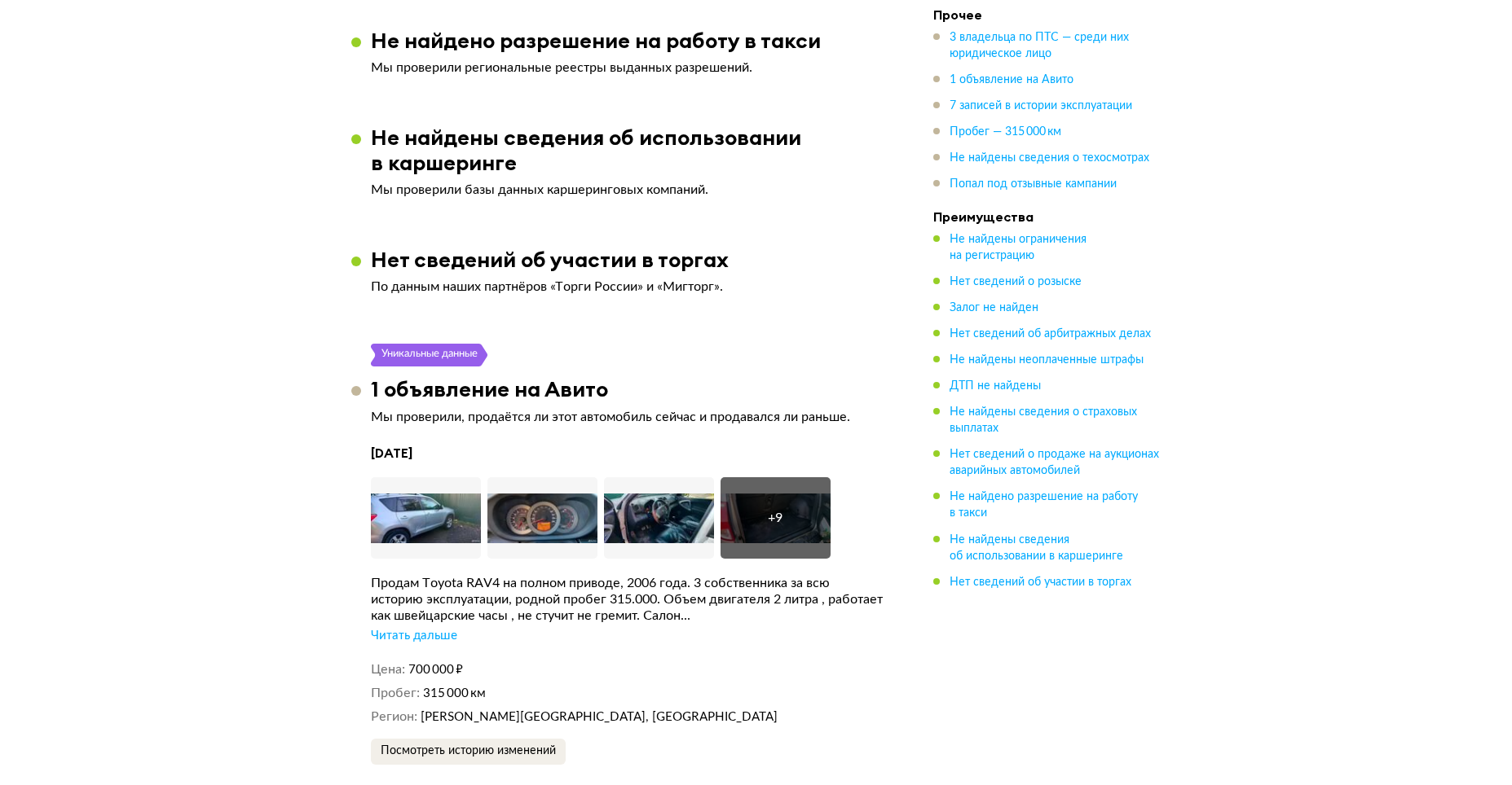
scroll to position [3259, 0]
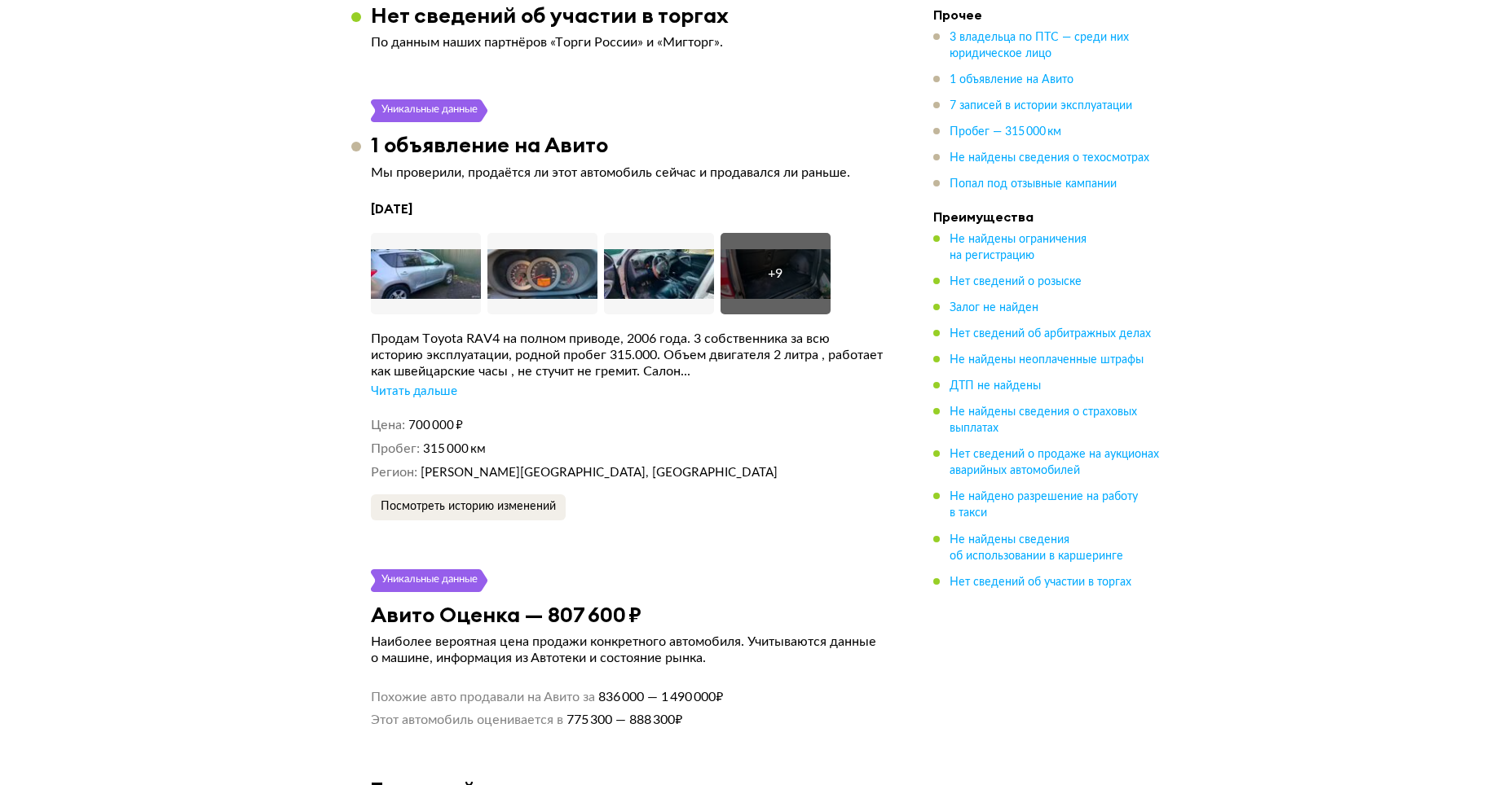
click at [434, 384] on div "Читать дальше" at bounding box center [414, 392] width 86 height 17
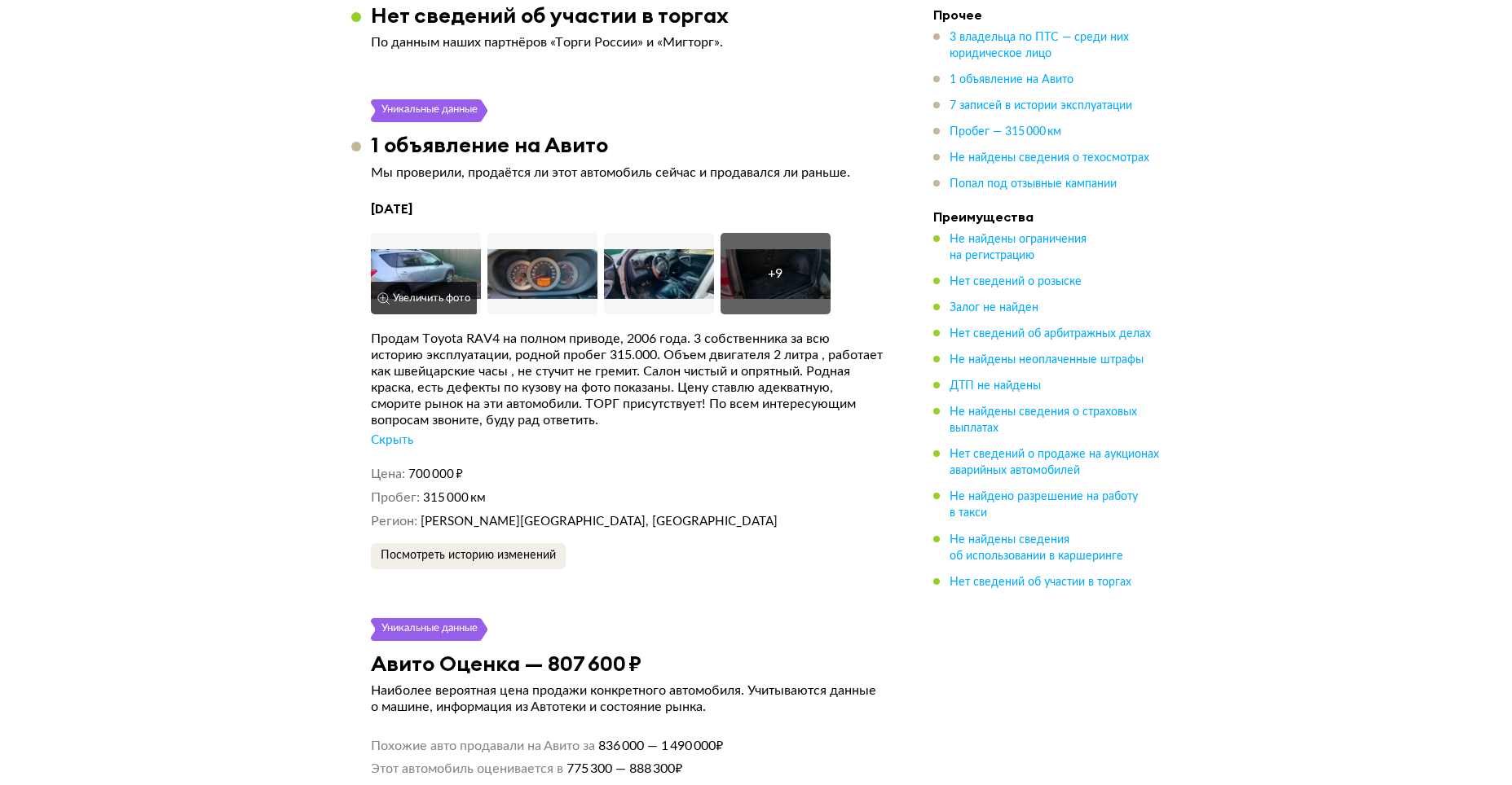
click at [412, 237] on img at bounding box center [426, 273] width 110 height 81
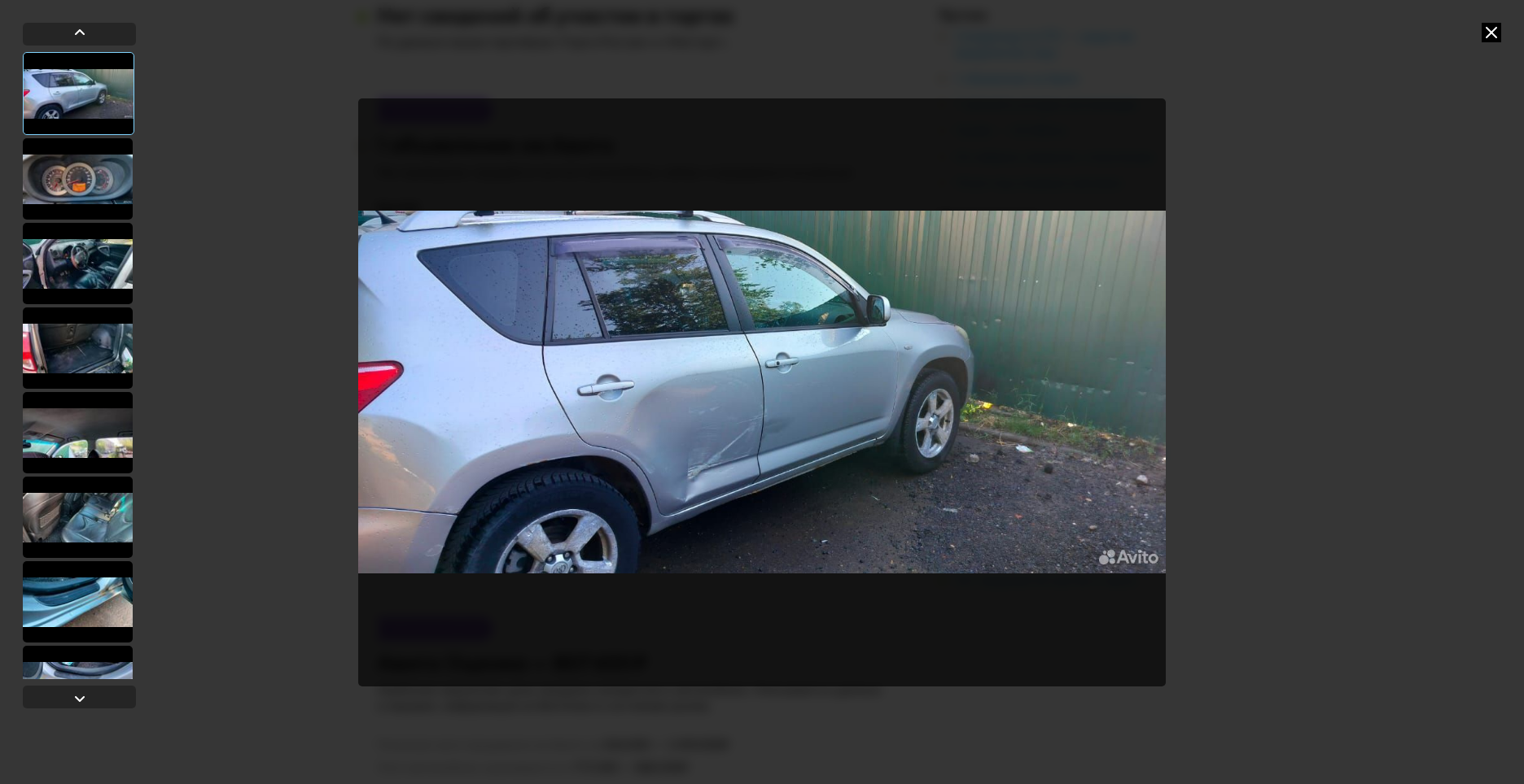
click at [701, 470] on img "Go to Slide 1" at bounding box center [762, 392] width 808 height 588
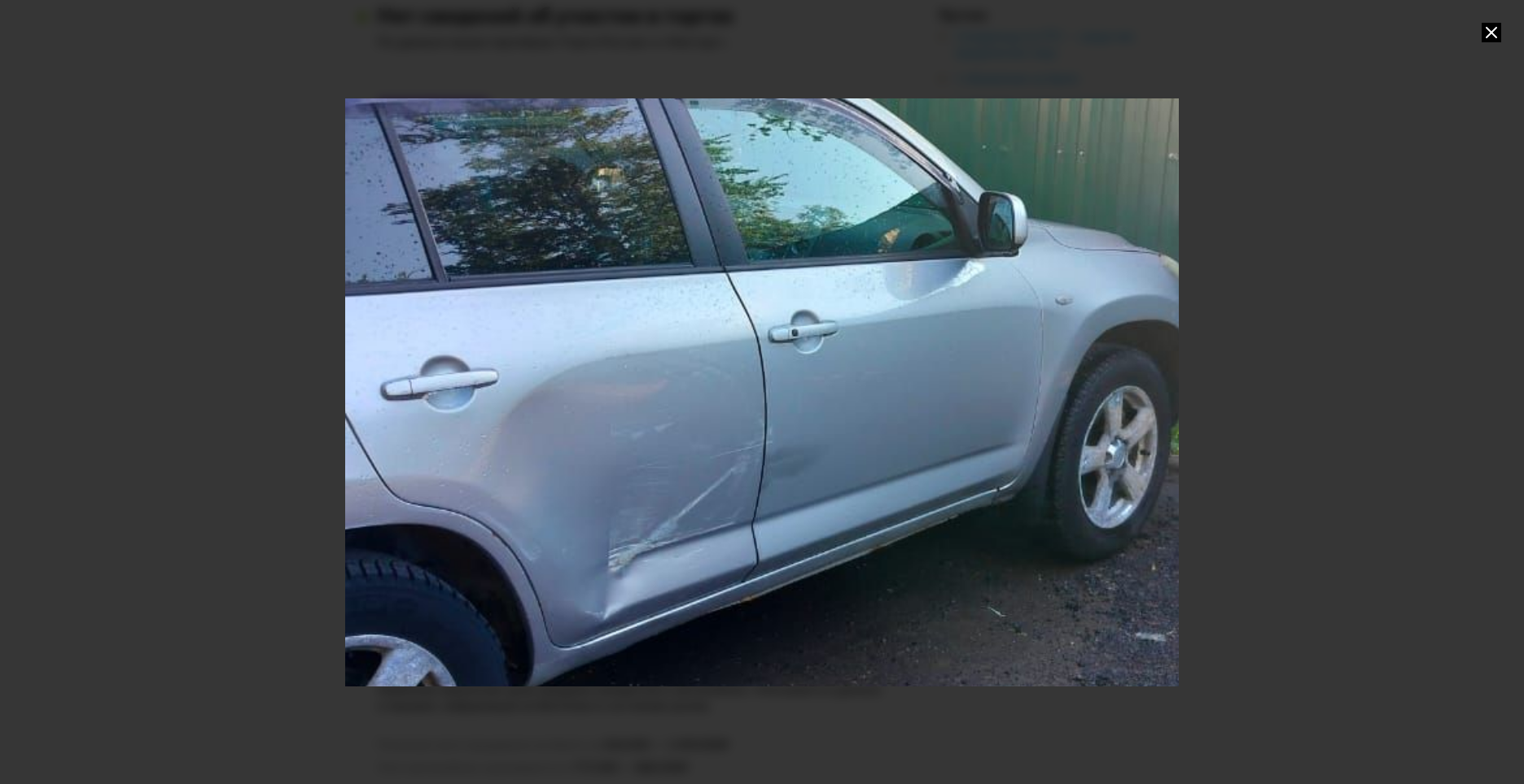
click at [701, 492] on div "Go to Slide 1" at bounding box center [762, 392] width 1667 height 1177
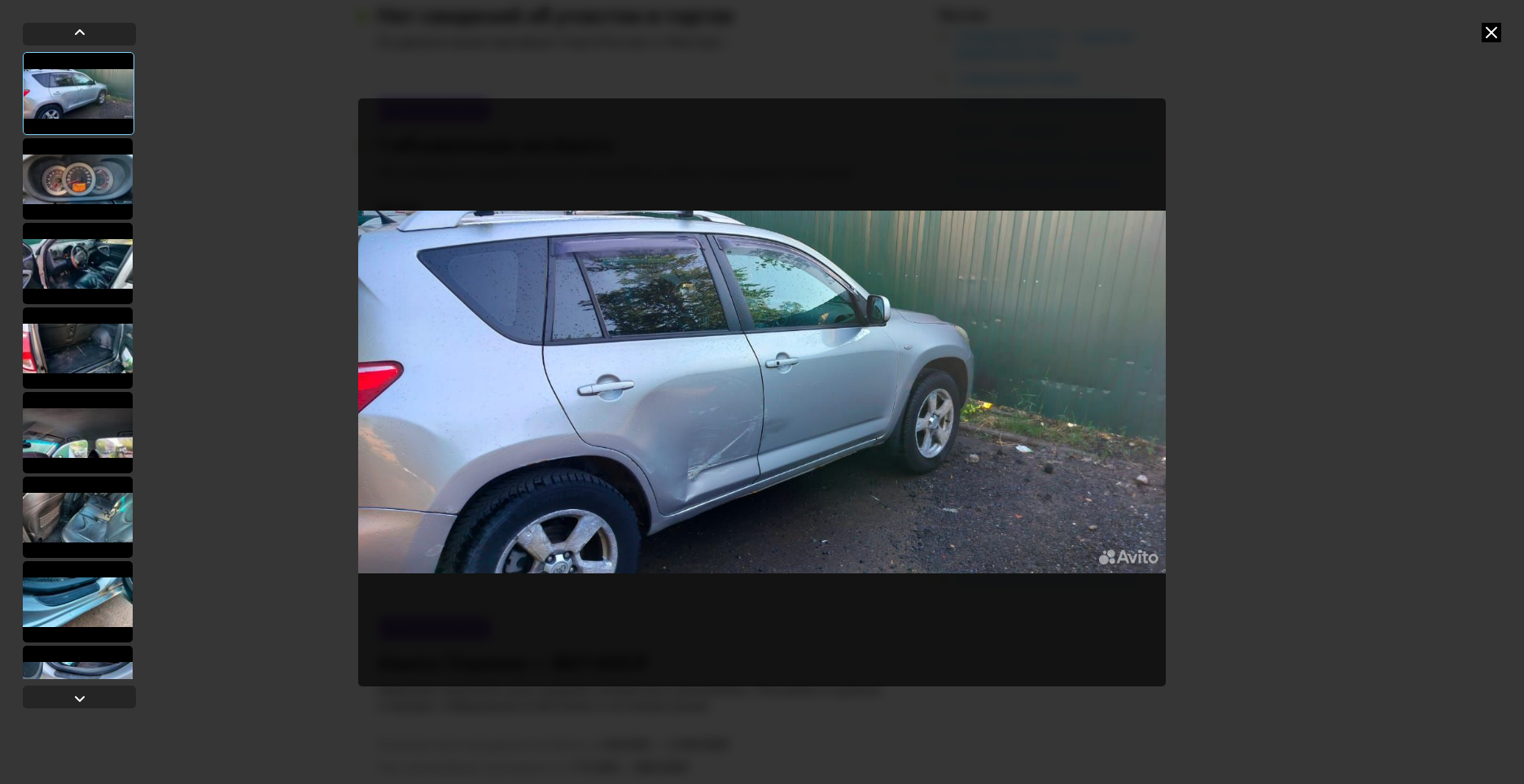
click at [85, 170] on div at bounding box center [78, 179] width 110 height 81
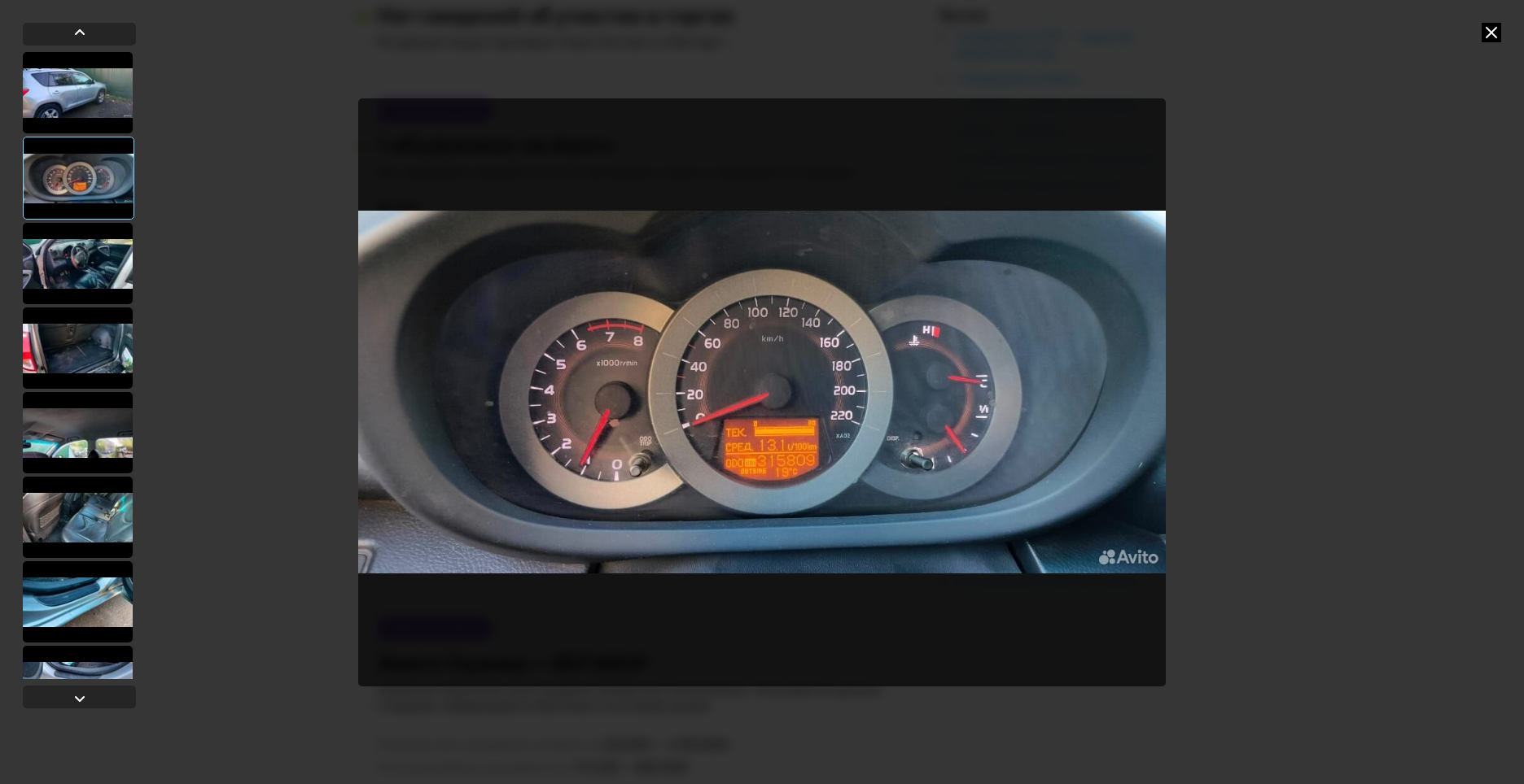
click at [96, 251] on div at bounding box center [78, 263] width 110 height 81
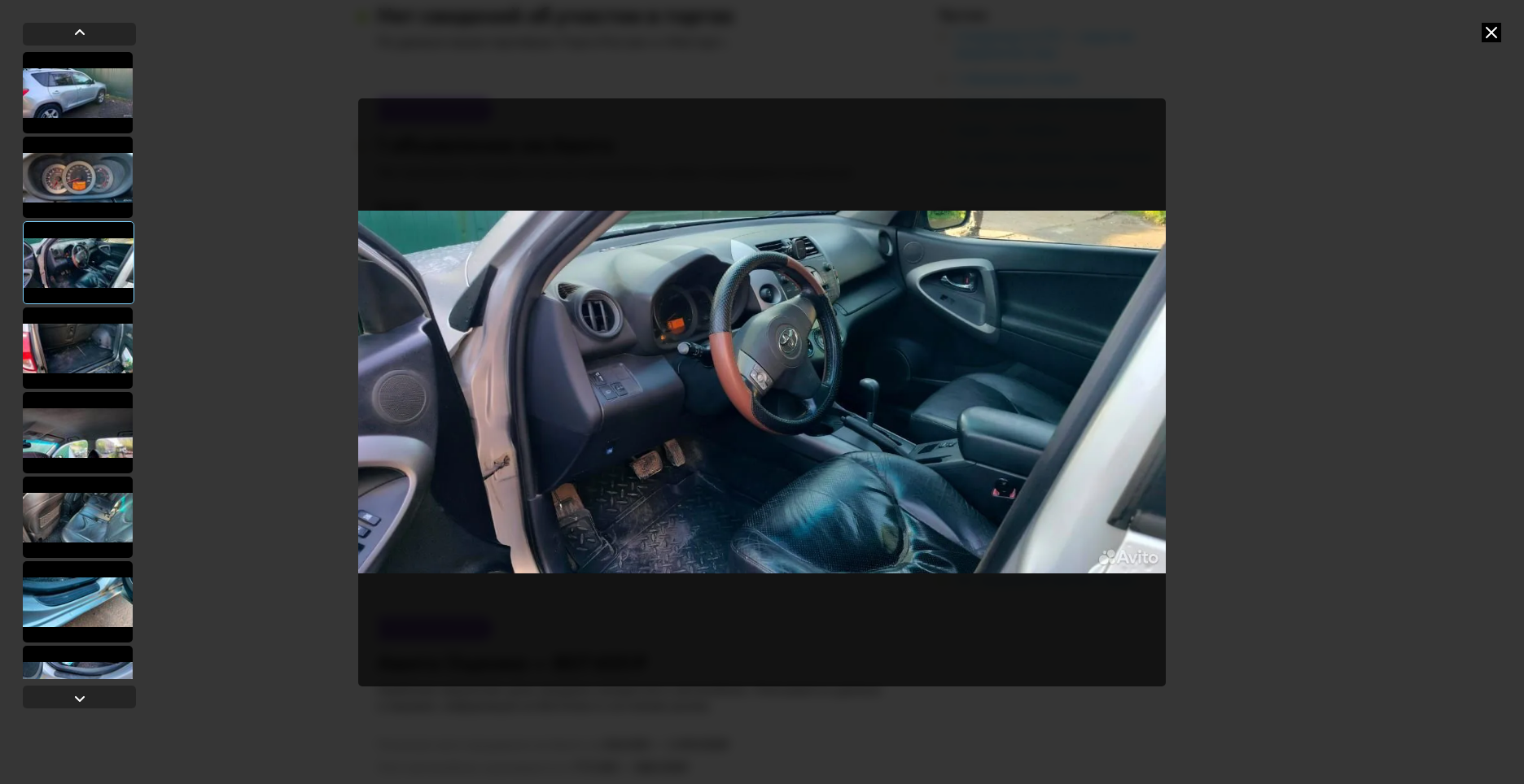
click at [95, 340] on div at bounding box center [78, 348] width 110 height 81
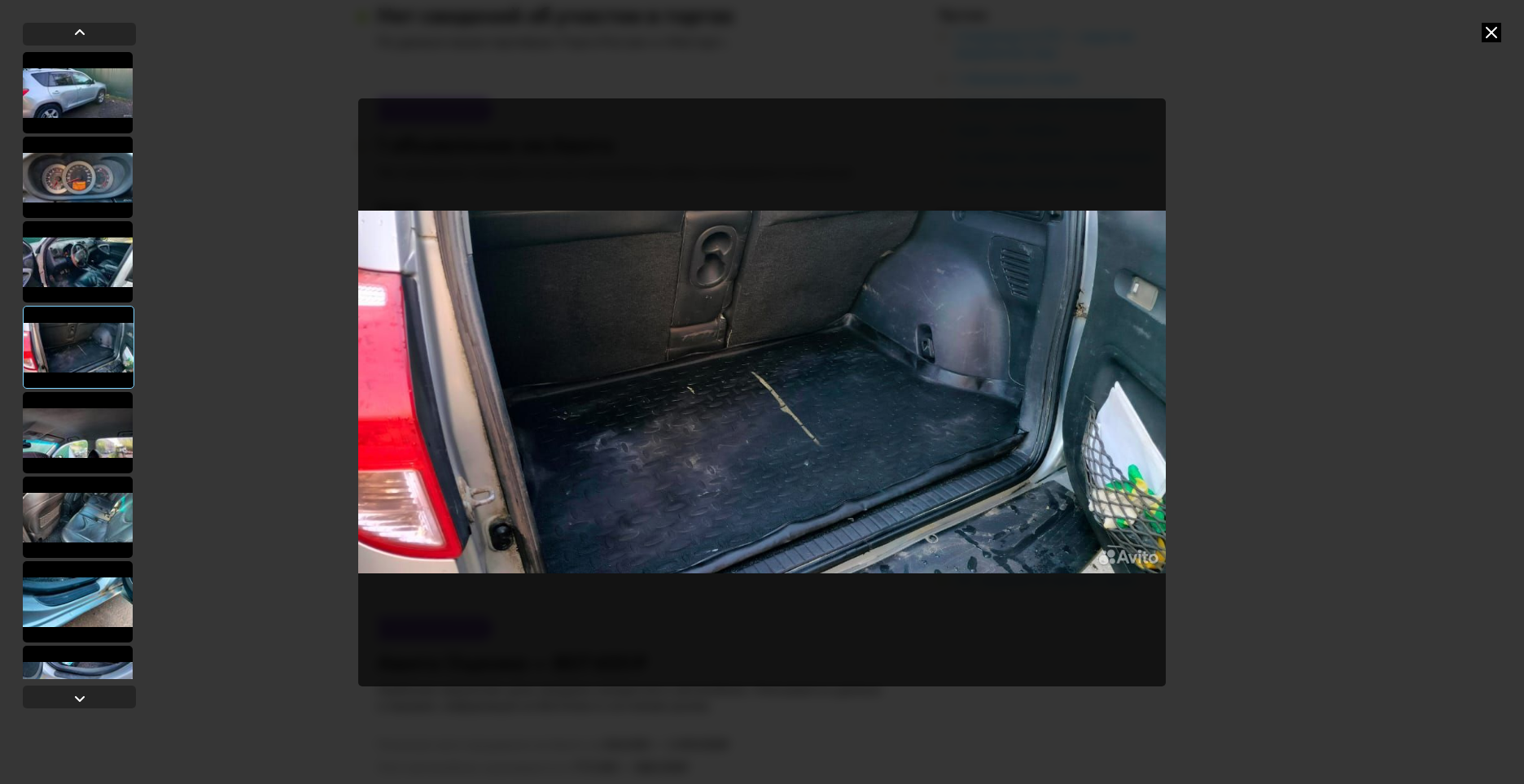
click at [90, 425] on div at bounding box center [78, 432] width 110 height 81
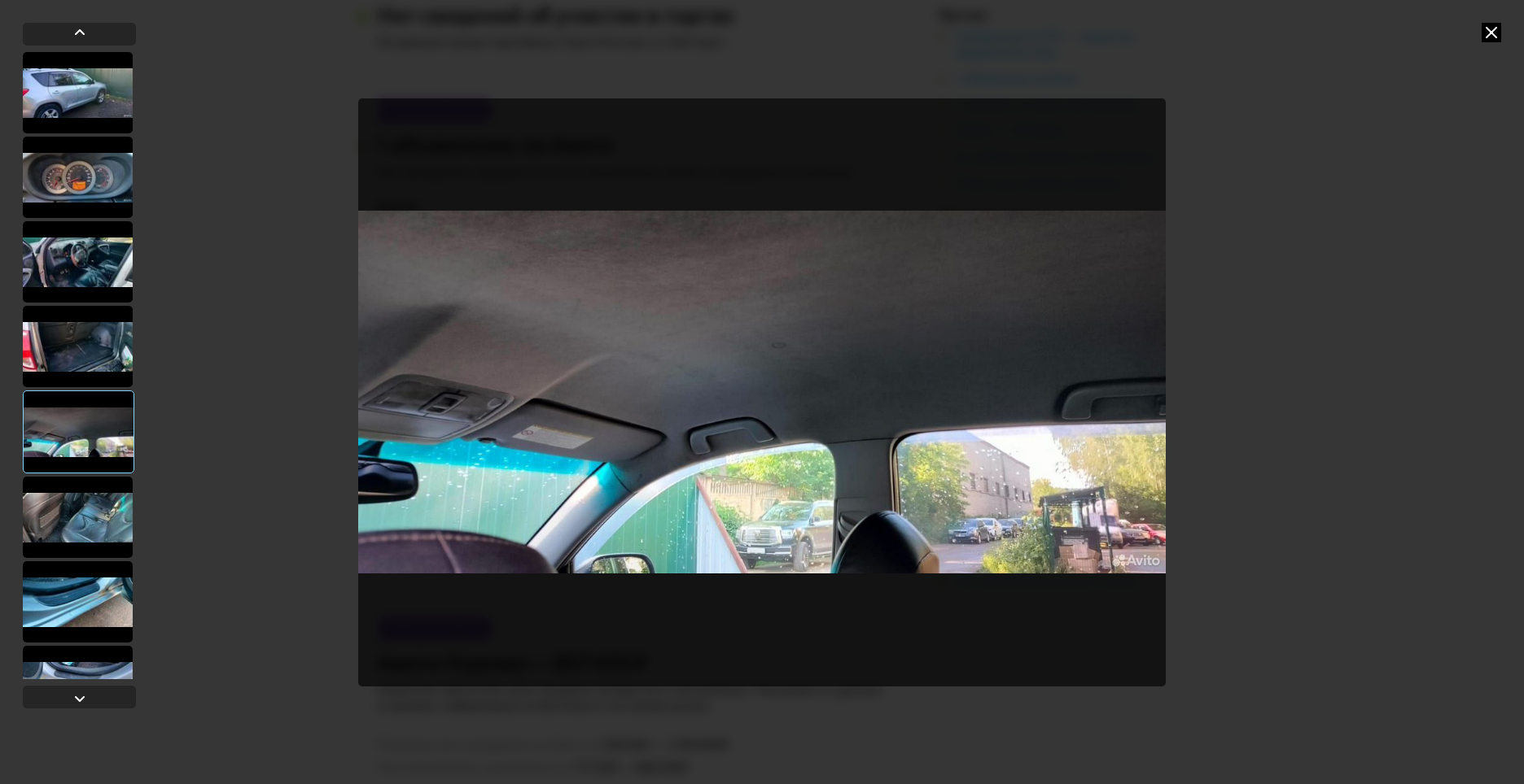
click at [96, 517] on div at bounding box center [78, 517] width 110 height 81
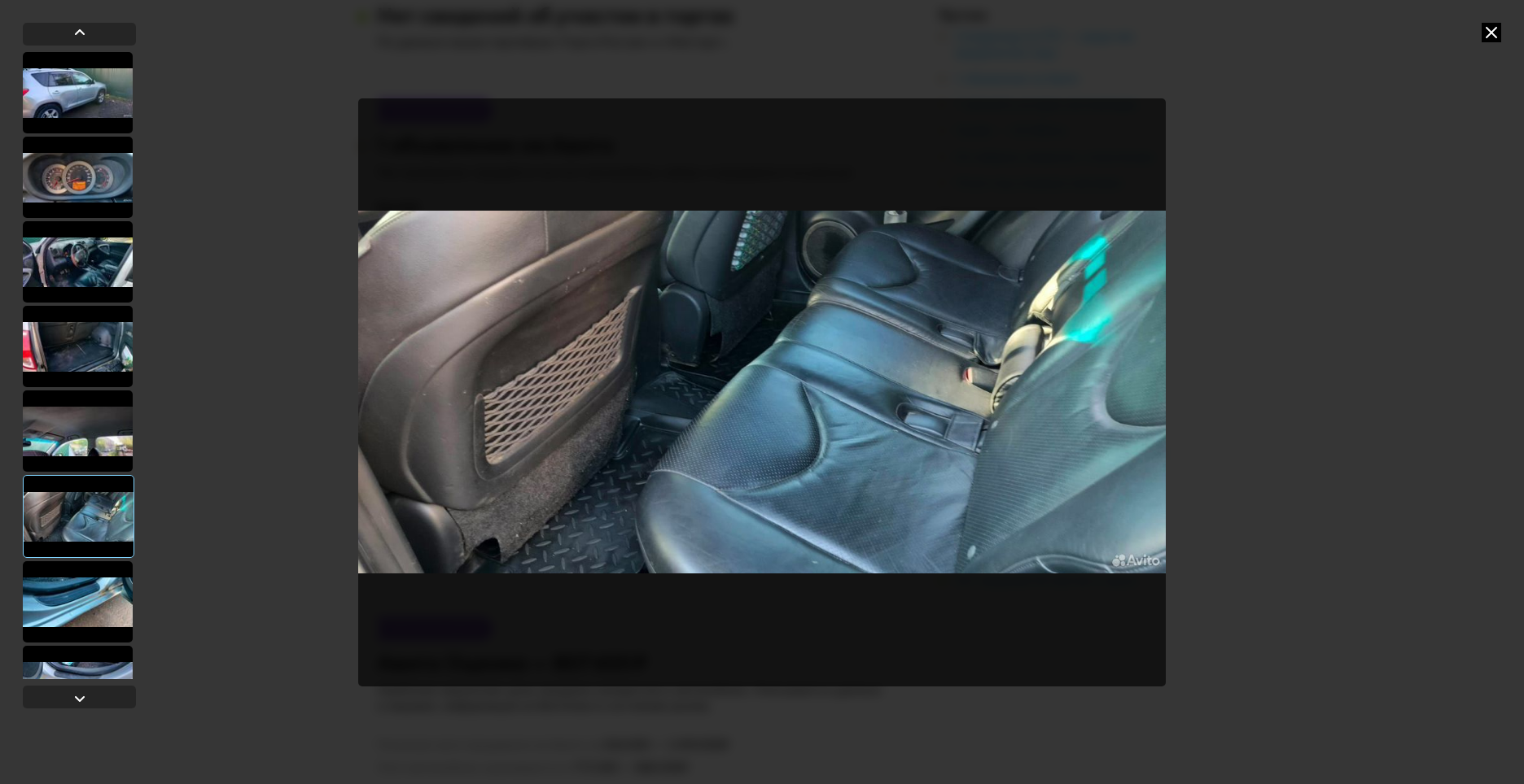
click at [92, 588] on div at bounding box center [78, 602] width 110 height 81
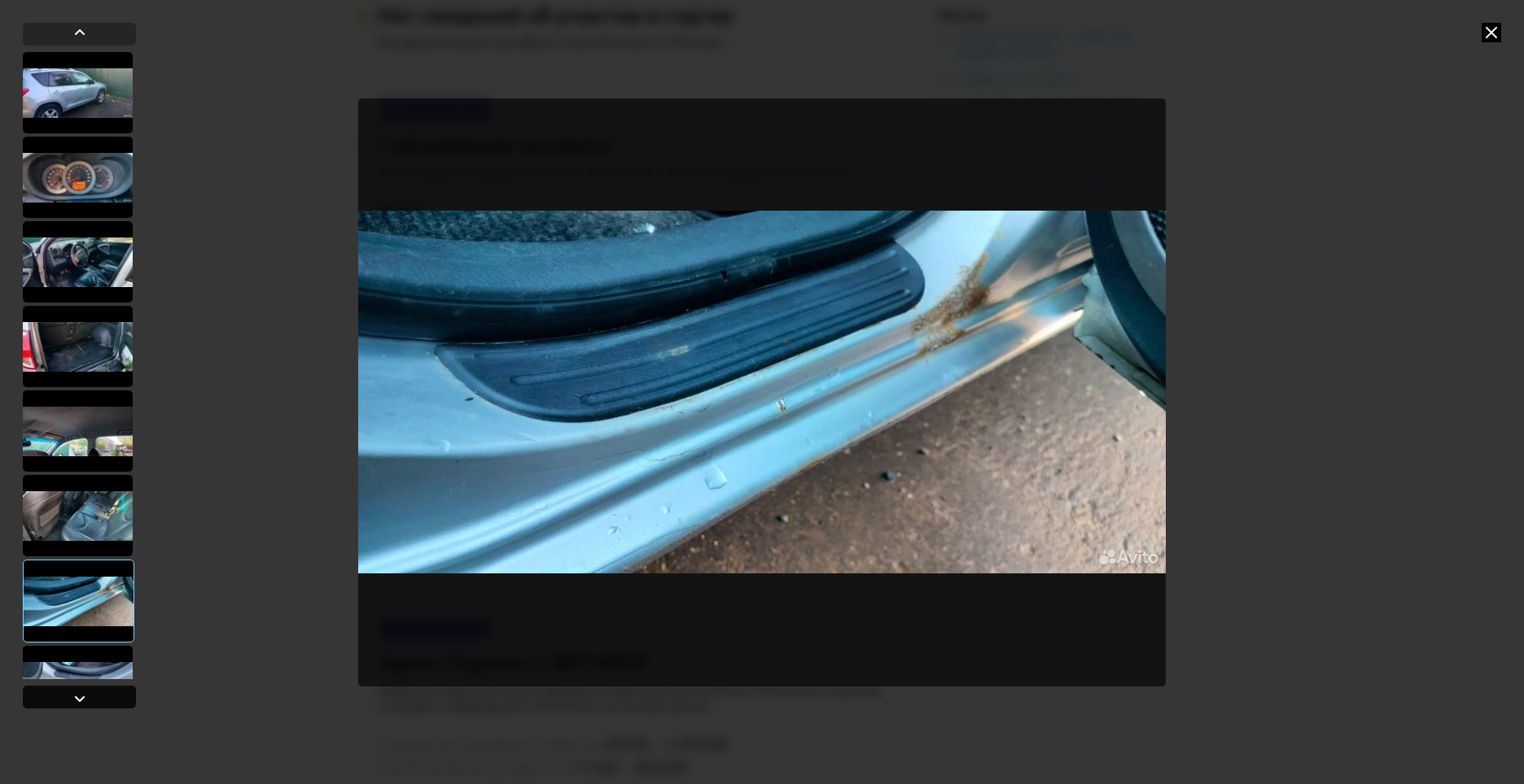
click at [84, 700] on div at bounding box center [79, 699] width 19 height 19
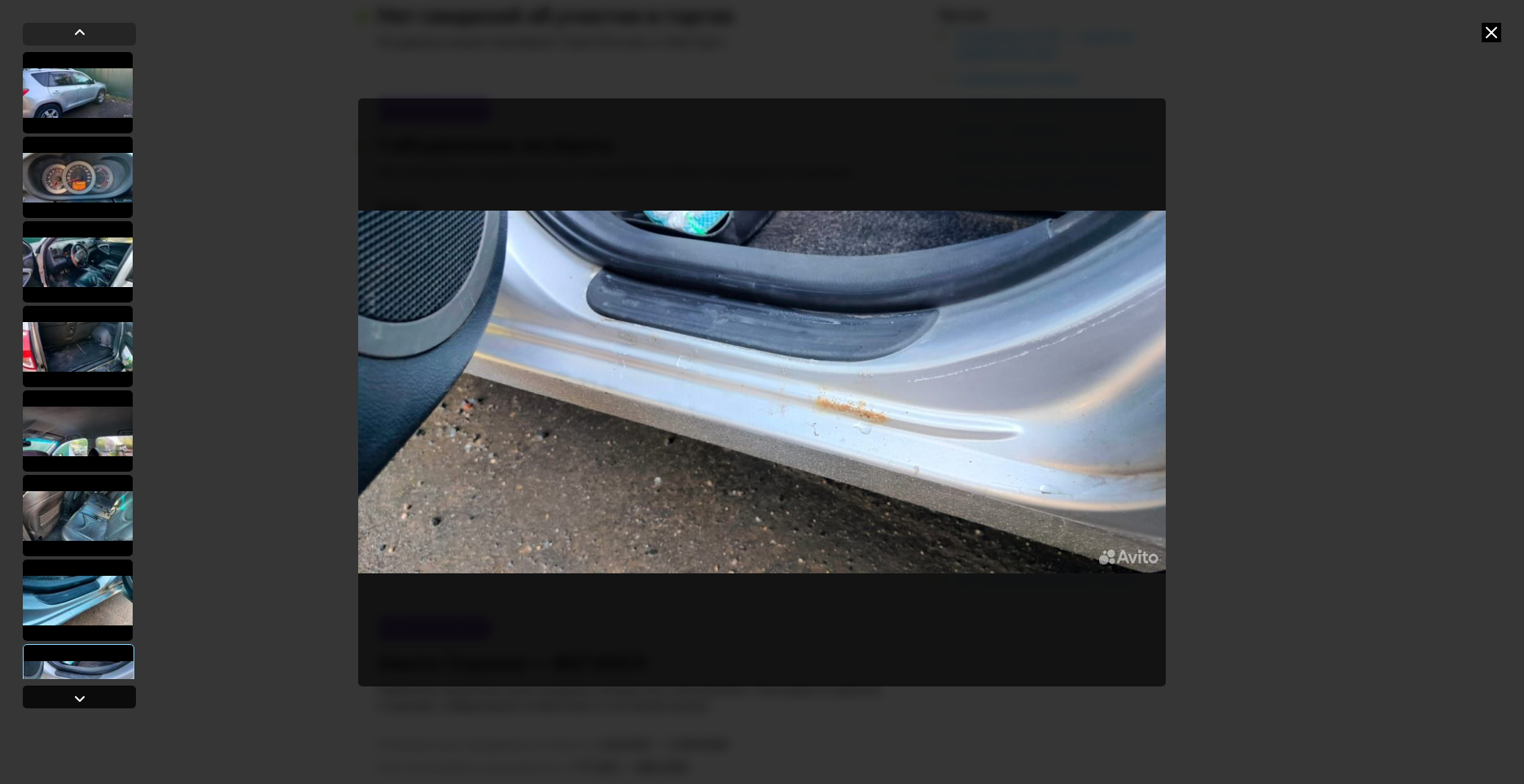
click at [84, 700] on div at bounding box center [79, 699] width 19 height 19
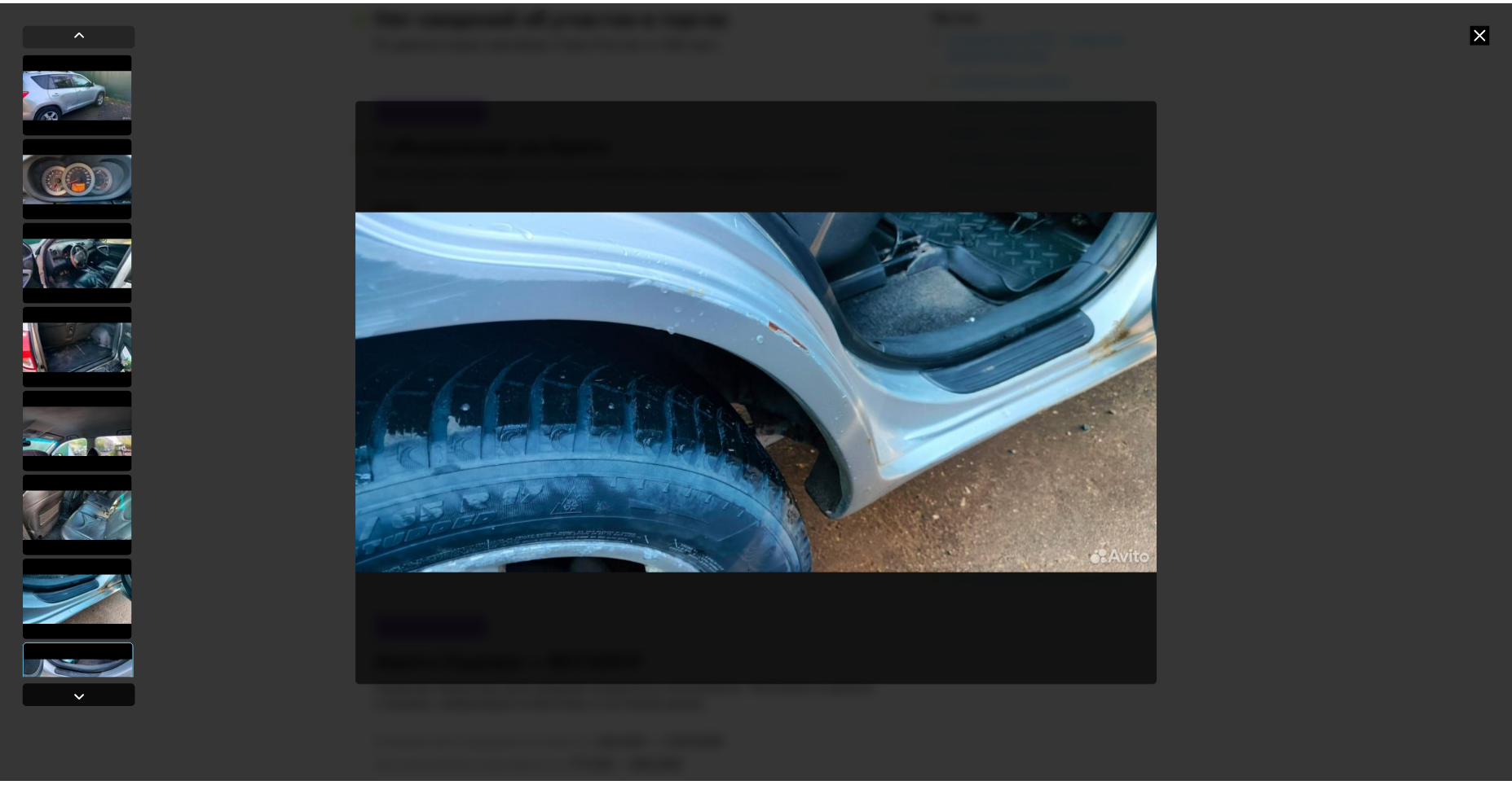
scroll to position [390, 0]
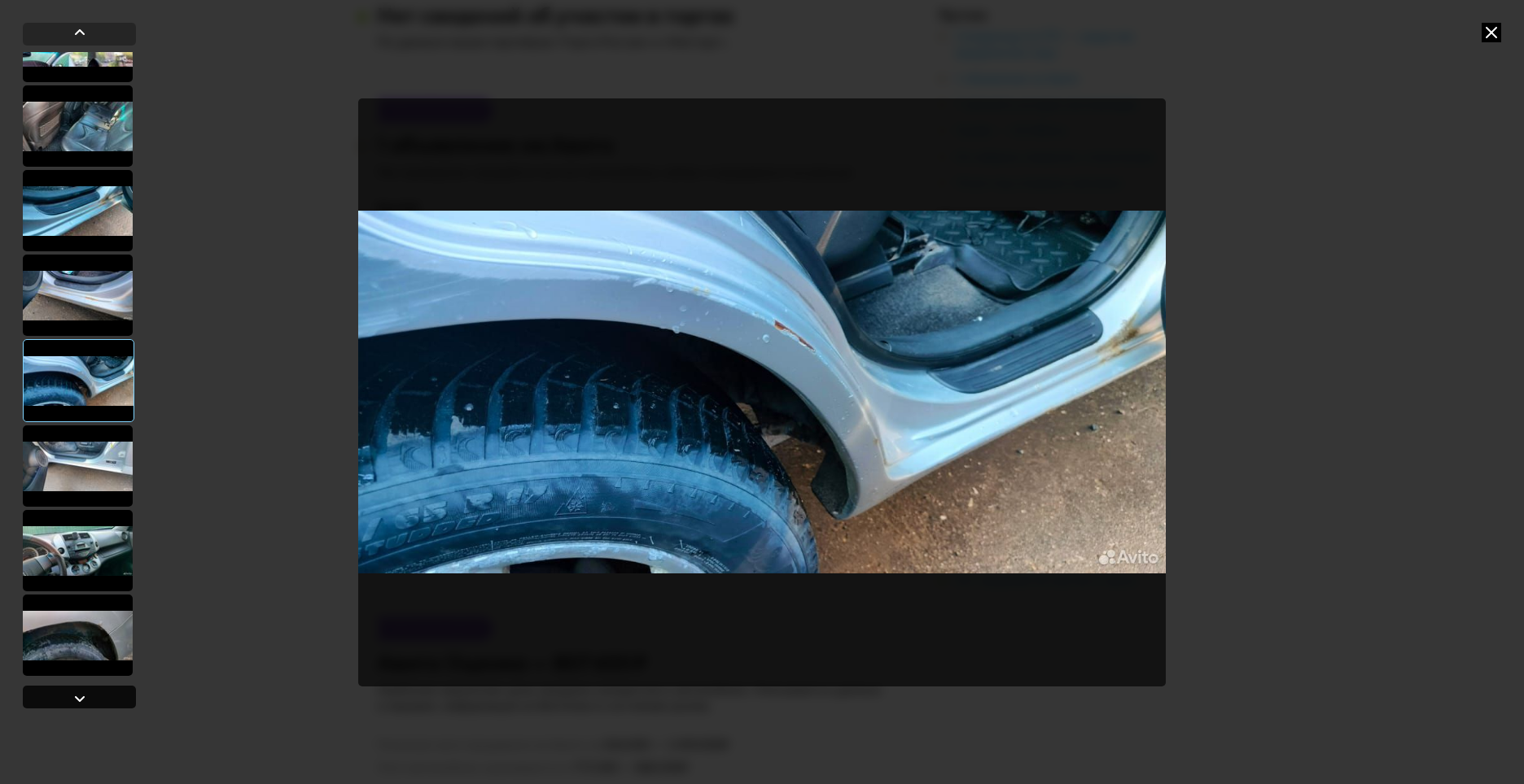
click at [84, 700] on div at bounding box center [79, 699] width 19 height 19
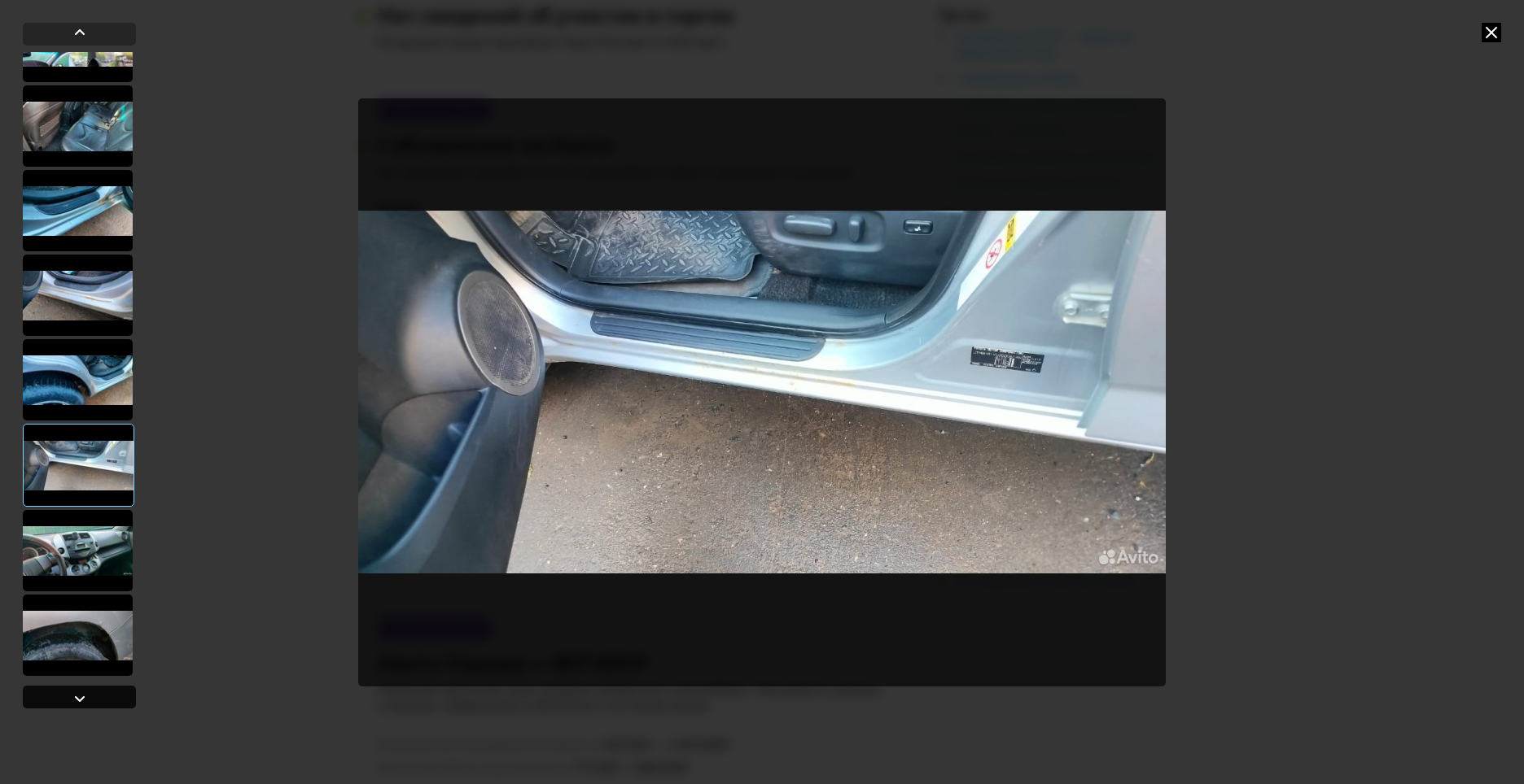
click at [84, 700] on div at bounding box center [79, 699] width 19 height 19
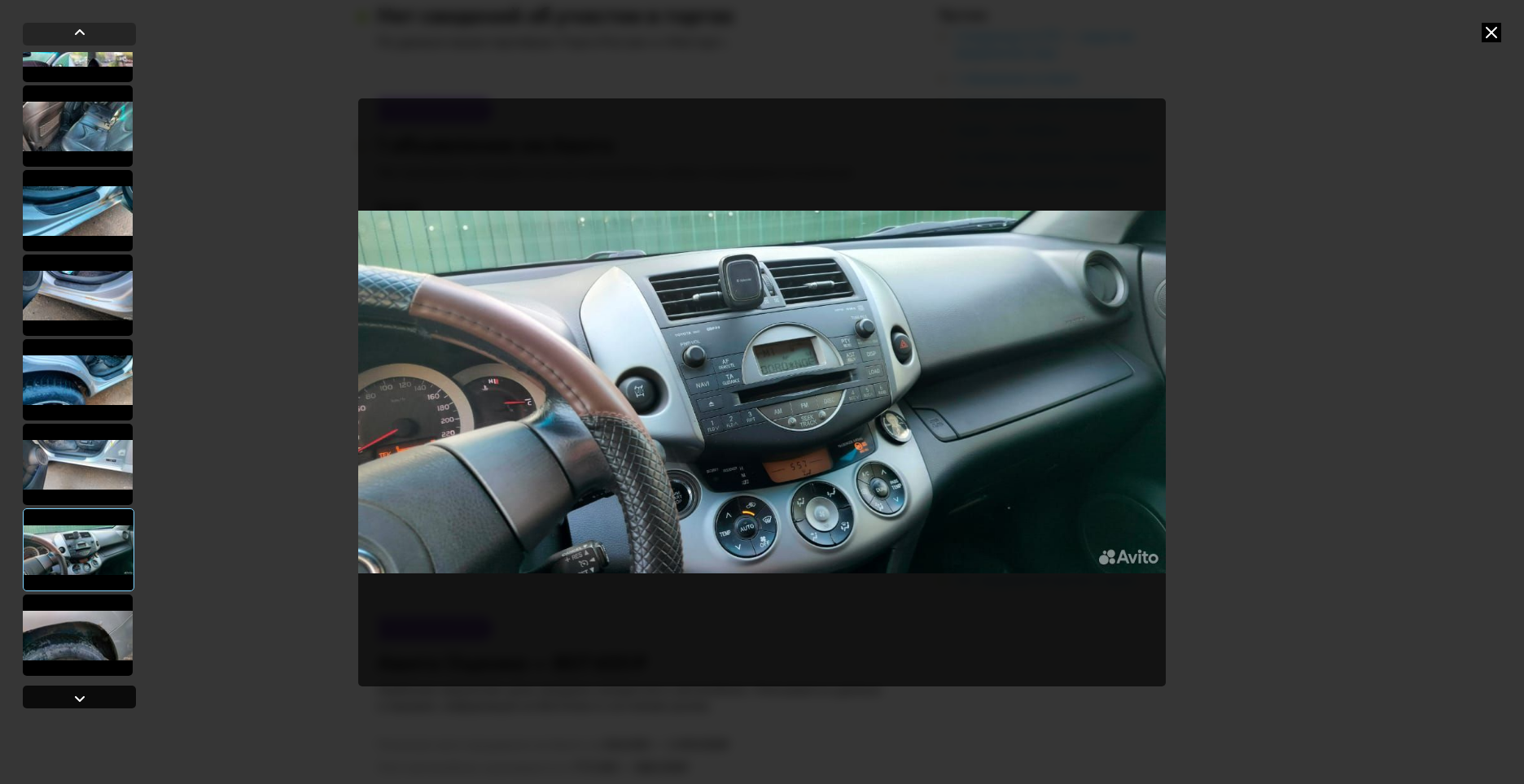
click at [84, 700] on div at bounding box center [79, 699] width 19 height 19
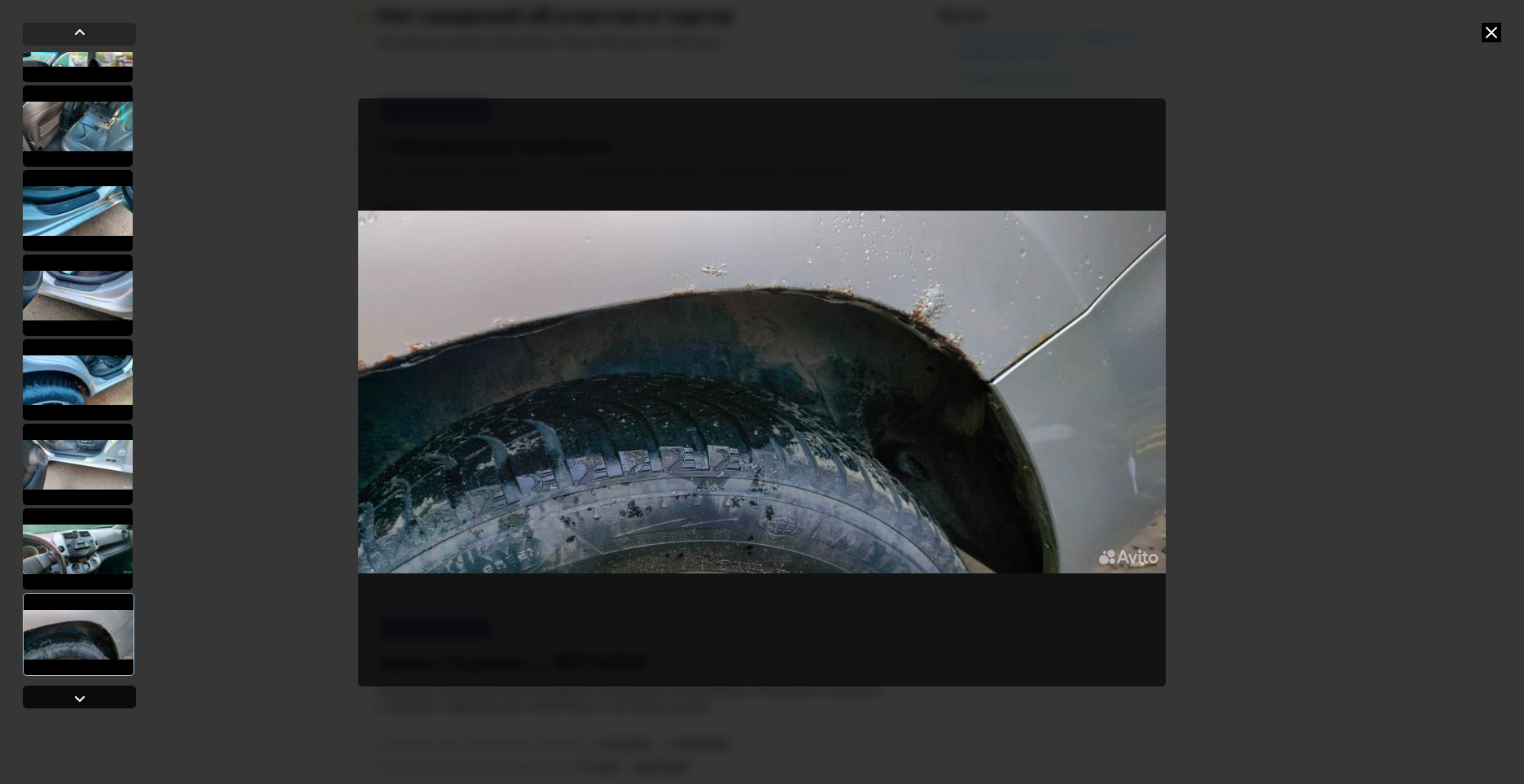
click at [84, 700] on div at bounding box center [79, 699] width 19 height 19
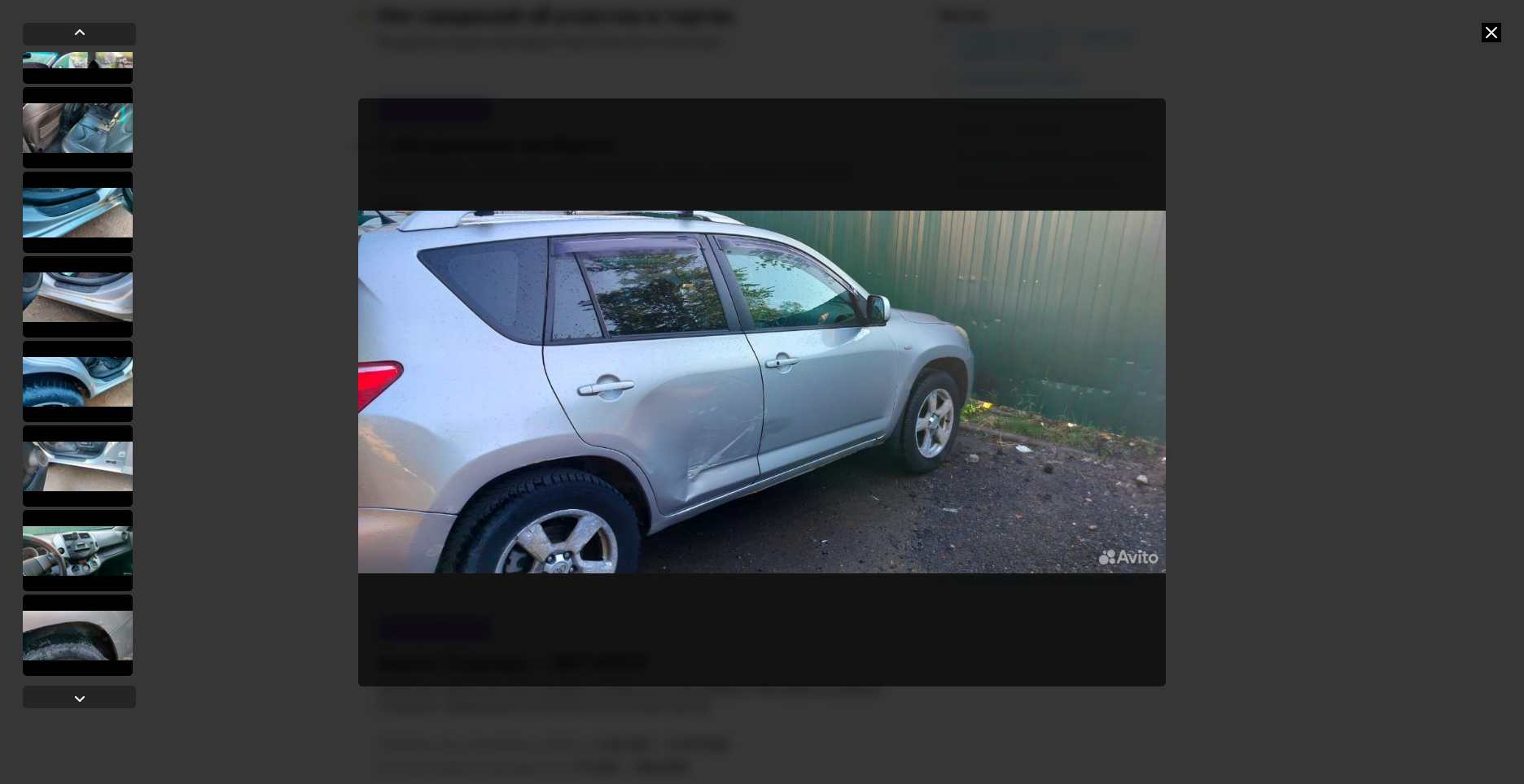
click at [1488, 29] on icon at bounding box center [1491, 32] width 19 height 19
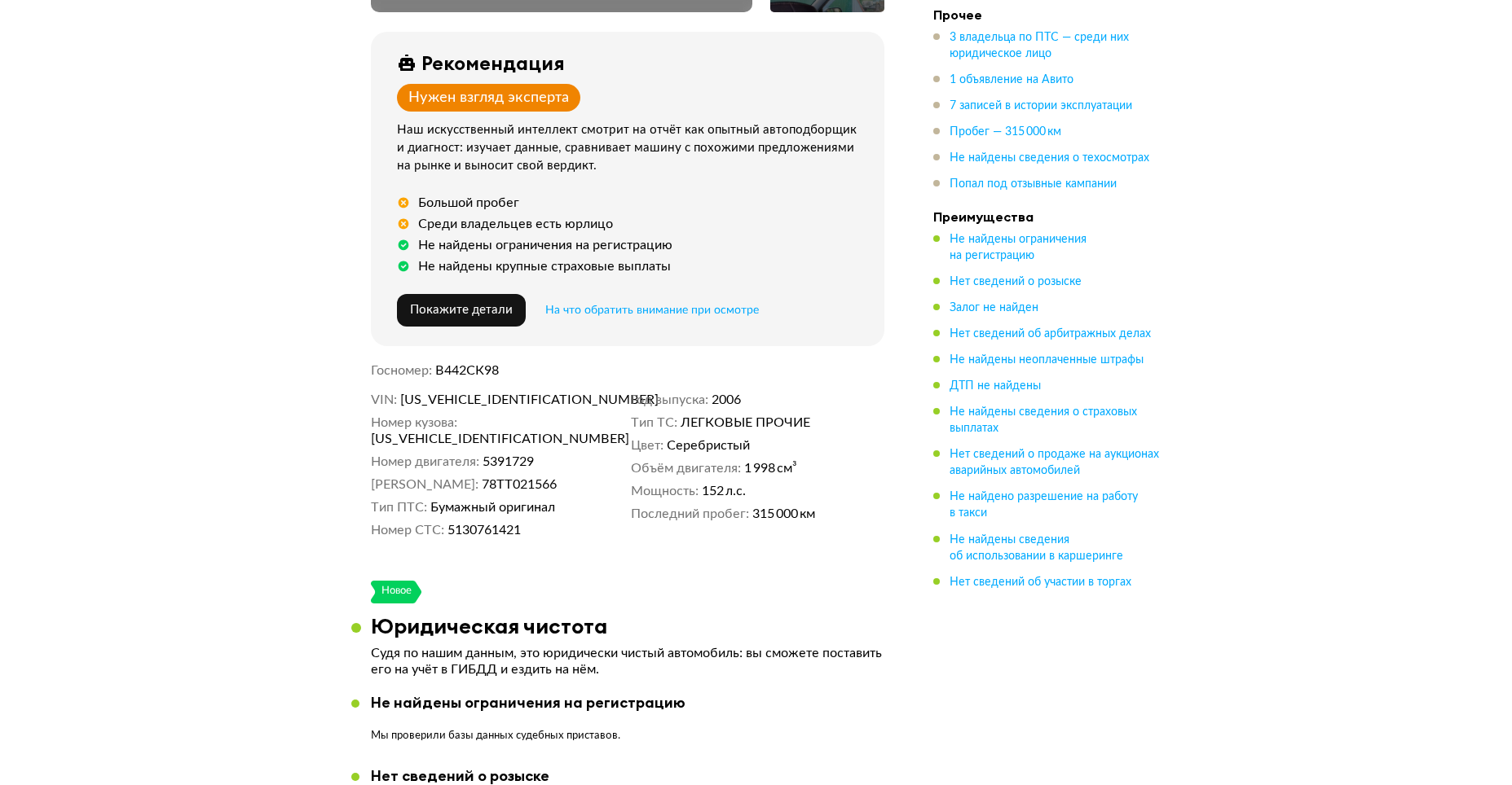
scroll to position [652, 0]
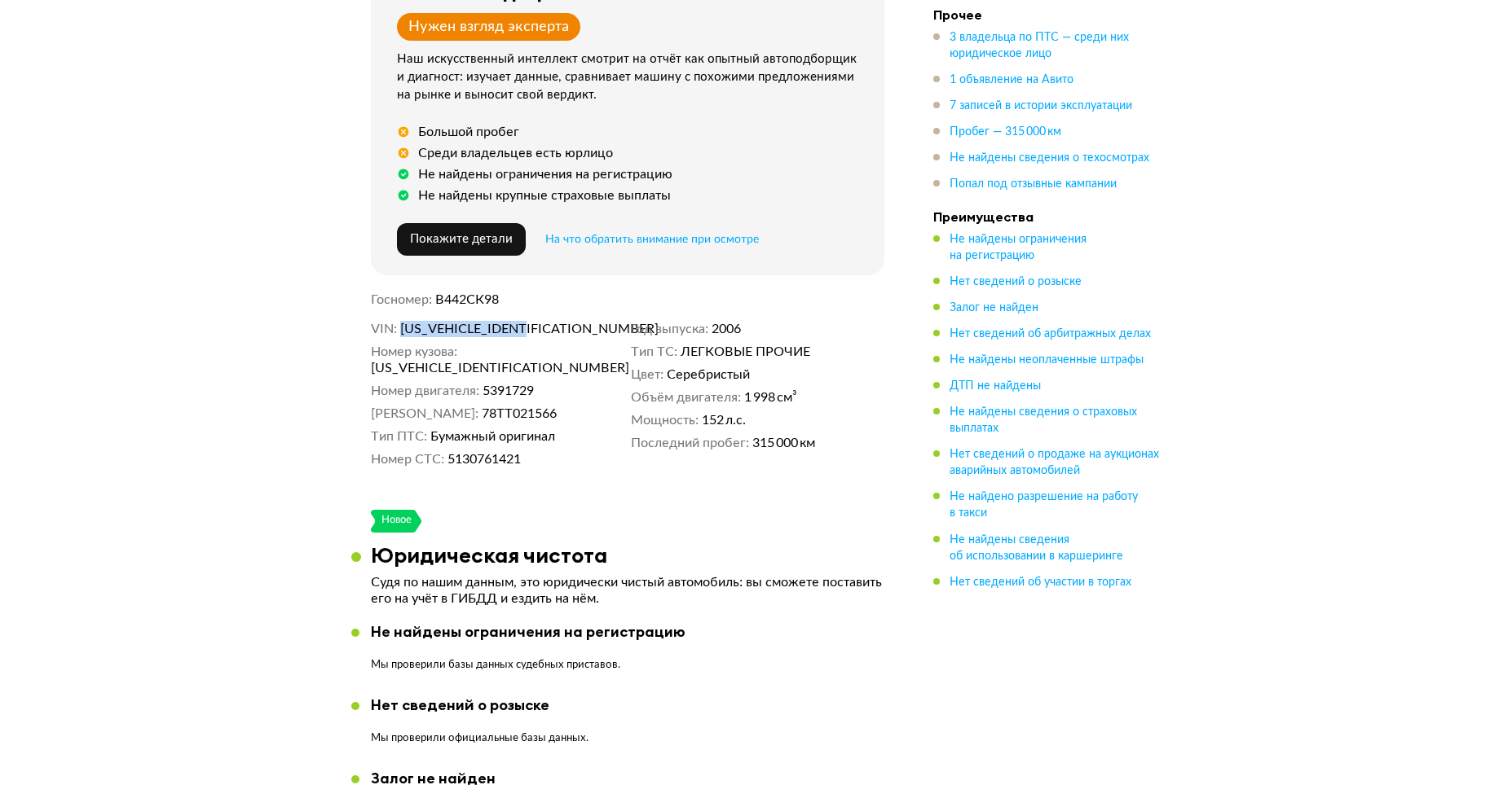
drag, startPoint x: 537, startPoint y: 320, endPoint x: 469, endPoint y: 312, distance: 68.5
click at [469, 312] on div "В галерее есть 1 фотография с повреждениями [DATE] + 12 Рекомендация Нужен взгл…" at bounding box center [627, 71] width 552 height 826
copy span "[US_VEHICLE_IDENTIFICATION_NUMBER]"
